Goal: Task Accomplishment & Management: Manage account settings

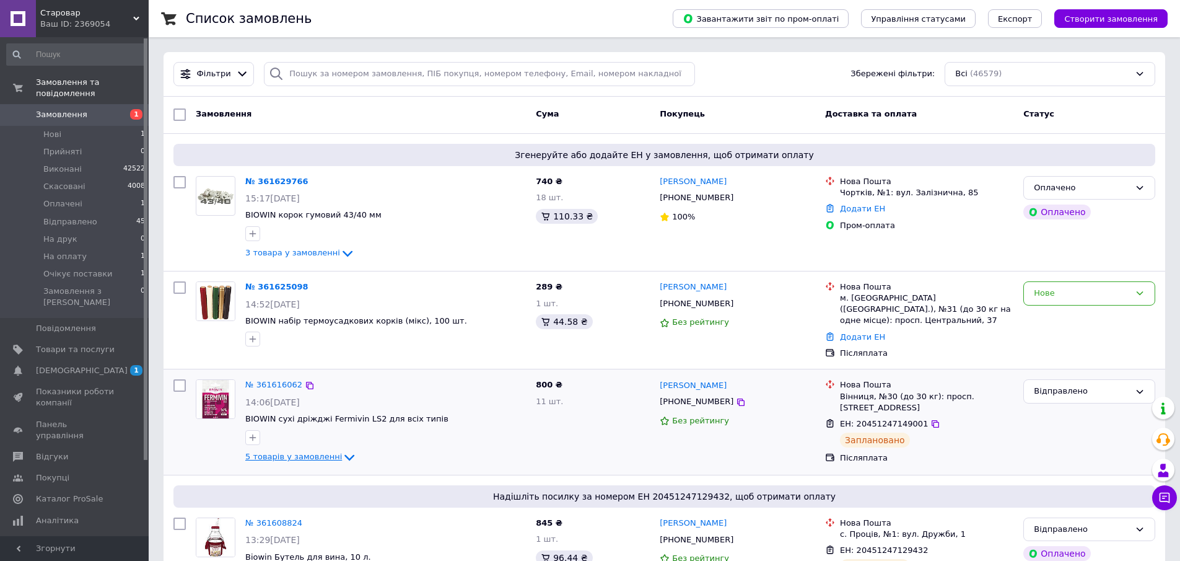
click at [318, 458] on span "5 товарів у замовленні" at bounding box center [293, 456] width 97 height 9
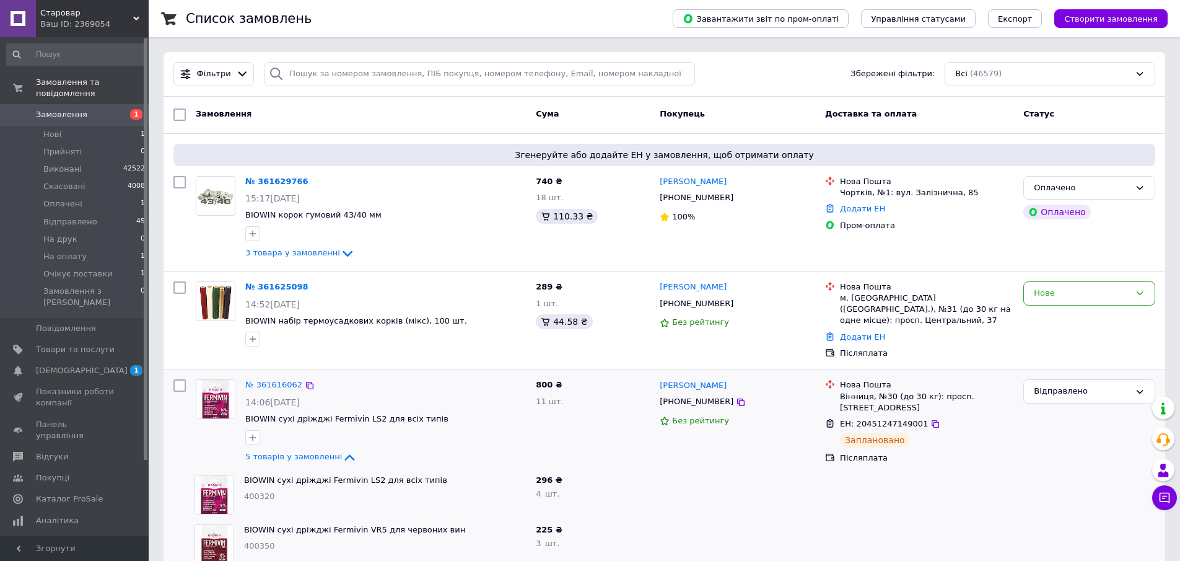
scroll to position [336, 0]
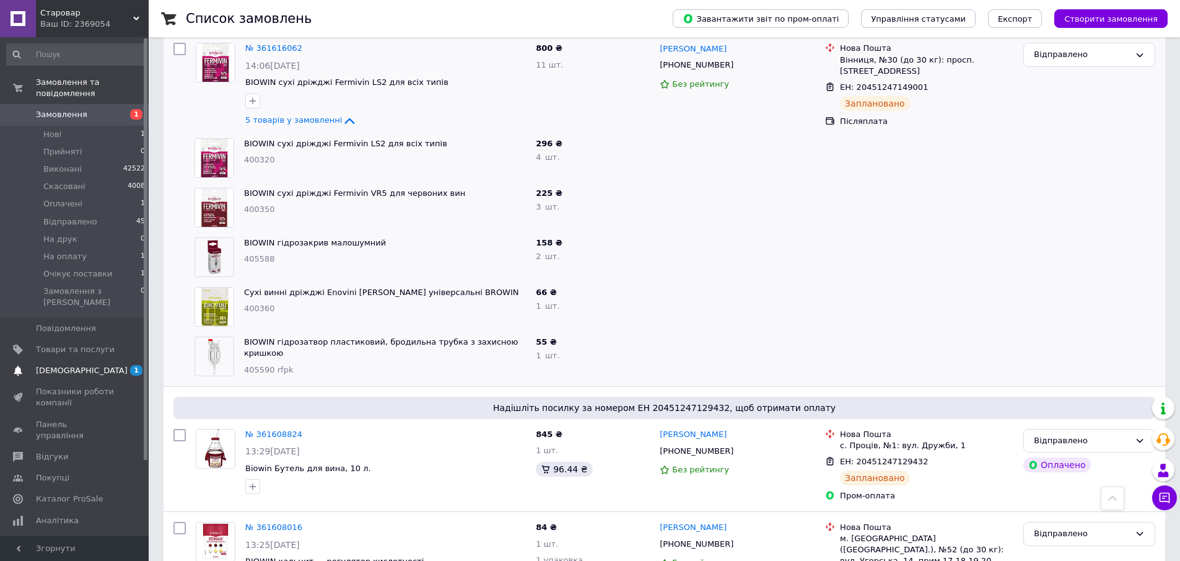
click at [84, 365] on span "[DEMOGRAPHIC_DATA]" at bounding box center [75, 370] width 79 height 11
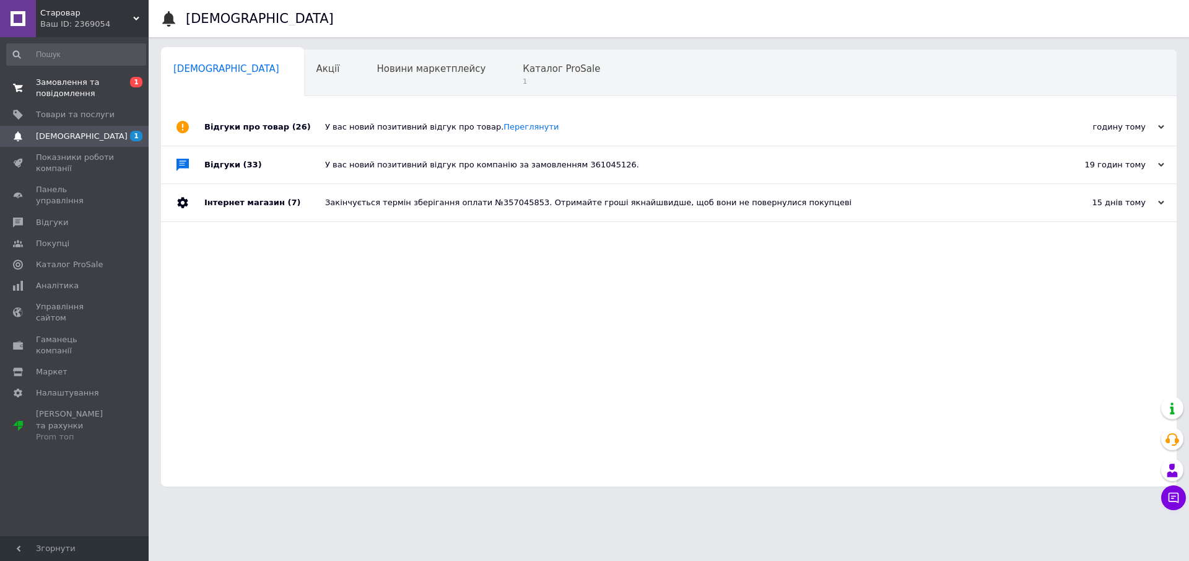
click at [56, 92] on span "Замовлення та повідомлення" at bounding box center [75, 88] width 79 height 22
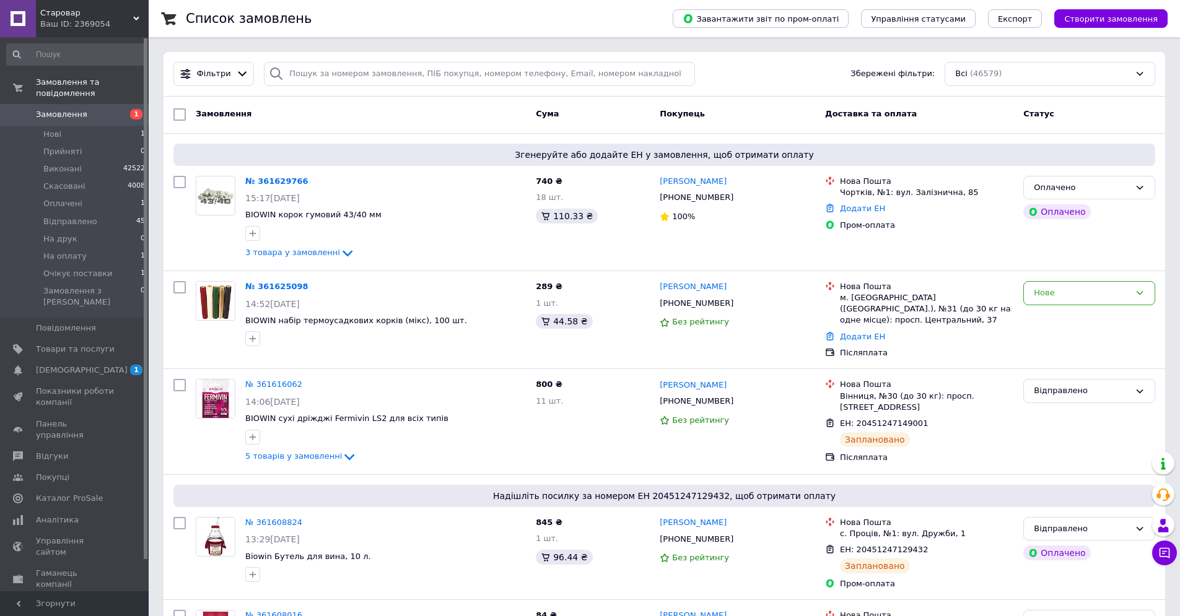
click at [76, 113] on span "Замовлення" at bounding box center [61, 114] width 51 height 11
